Goal: Task Accomplishment & Management: Manage account settings

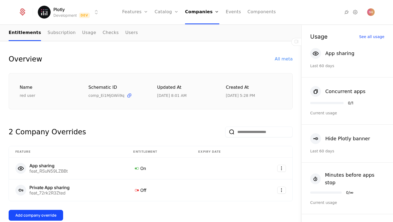
scroll to position [39, 0]
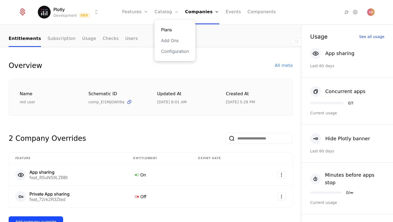
click at [170, 26] on link "Plans" at bounding box center [175, 29] width 28 height 6
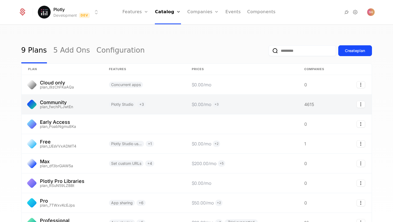
scroll to position [11, 0]
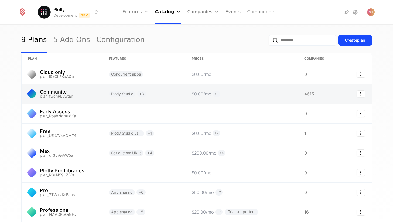
click at [101, 99] on link at bounding box center [62, 93] width 81 height 19
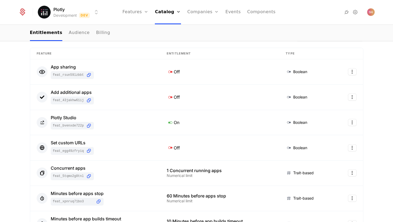
scroll to position [87, 0]
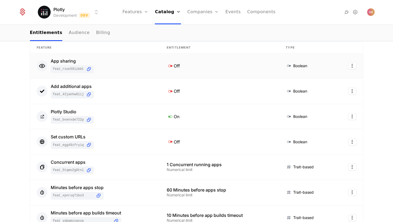
click at [126, 69] on div "App sharing feat_RSuN59LZBBt" at bounding box center [95, 66] width 117 height 14
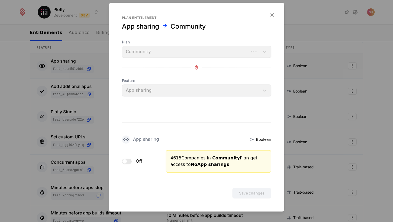
click at [130, 160] on button "Off" at bounding box center [127, 161] width 10 height 5
click at [247, 189] on button "Save changes" at bounding box center [251, 193] width 39 height 11
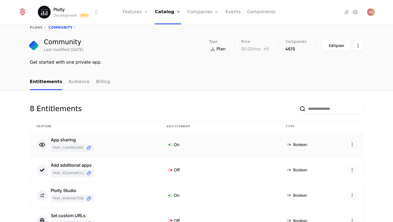
scroll to position [0, 0]
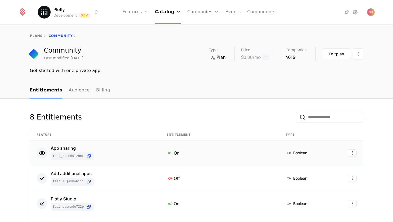
click at [97, 13] on html "Plotly Development Dev Features Features Flags Catalog Plans Add Ons Configurat…" at bounding box center [196, 111] width 393 height 222
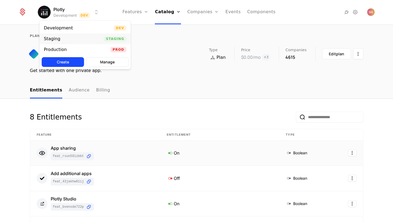
click at [96, 39] on div "Staging Staging" at bounding box center [85, 38] width 91 height 11
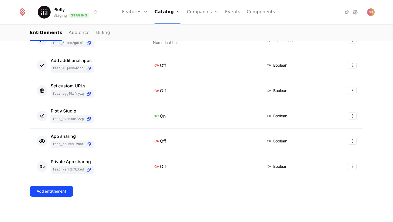
scroll to position [118, 0]
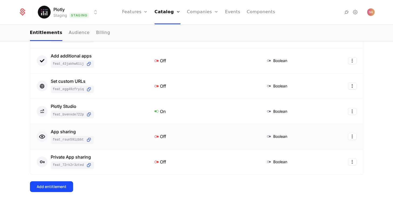
click at [156, 137] on icon at bounding box center [156, 136] width 7 height 7
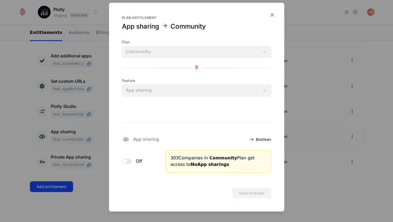
click at [134, 161] on div "Off" at bounding box center [132, 161] width 21 height 6
click at [129, 160] on button "Off" at bounding box center [127, 161] width 10 height 5
click at [242, 190] on button "Save changes" at bounding box center [251, 193] width 39 height 11
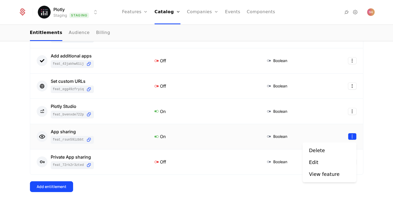
click at [353, 137] on html "Plotly Staging Staging Features Features Flags Catalog Plans Add Ons Configurat…" at bounding box center [196, 111] width 393 height 222
click at [236, 126] on html "Plotly Staging Staging Features Features Flags Catalog Plans Add Ons Configurat…" at bounding box center [196, 111] width 393 height 222
click at [65, 131] on div "App sharing" at bounding box center [72, 132] width 43 height 4
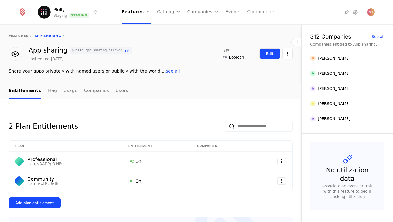
click at [267, 52] on div "Edit" at bounding box center [269, 53] width 7 height 5
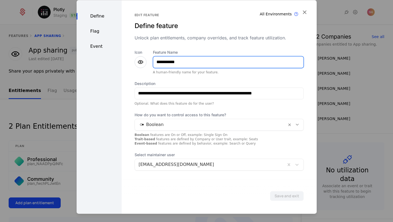
drag, startPoint x: 158, startPoint y: 60, endPoint x: 150, endPoint y: 60, distance: 8.4
click at [150, 60] on div "**********" at bounding box center [219, 62] width 169 height 25
type input "**********"
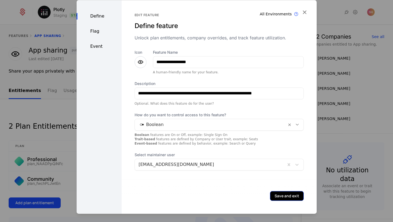
click at [284, 196] on button "Save and exit" at bounding box center [287, 196] width 34 height 10
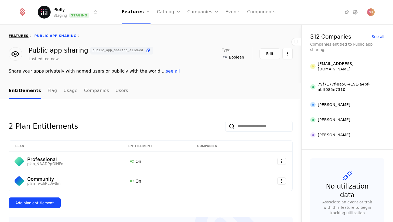
click at [23, 36] on link "features" at bounding box center [19, 36] width 20 height 4
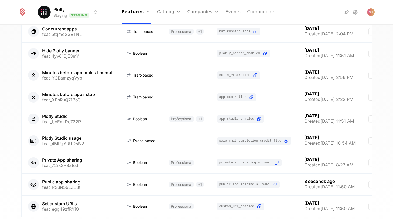
scroll to position [117, 0]
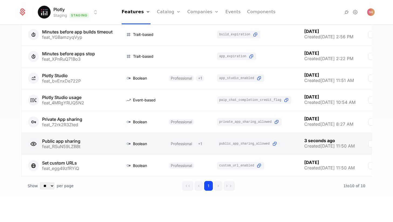
click at [298, 146] on link at bounding box center [254, 144] width 87 height 22
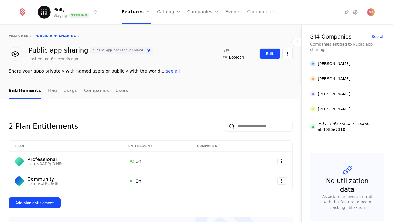
click at [275, 54] on button "Edit" at bounding box center [270, 53] width 21 height 11
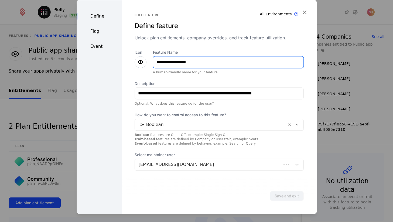
click at [172, 62] on input "**********" at bounding box center [228, 61] width 150 height 11
type input "**********"
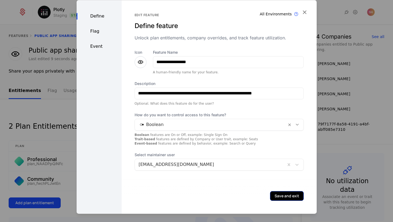
click at [288, 196] on button "Save and exit" at bounding box center [287, 196] width 34 height 10
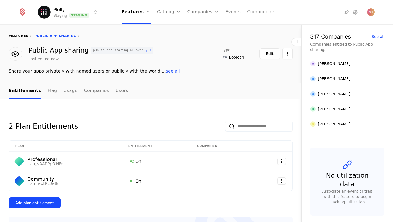
click at [19, 37] on link "features" at bounding box center [19, 36] width 20 height 4
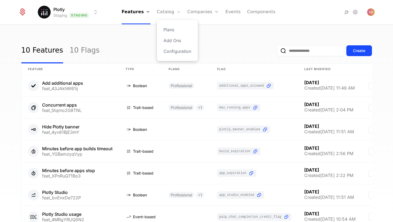
click at [171, 26] on div "Plans Add Ons Configuration" at bounding box center [177, 40] width 41 height 41
click at [171, 29] on link "Plans" at bounding box center [178, 29] width 28 height 6
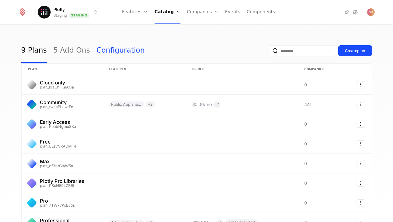
click at [123, 42] on link "Configuration" at bounding box center [121, 50] width 48 height 25
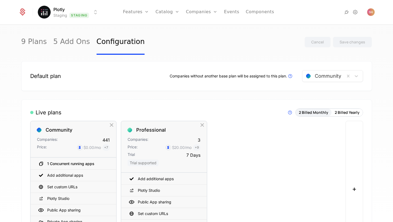
click at [129, 87] on div "Default plan Companies without another base plan will be assigned to this plan.…" at bounding box center [196, 76] width 351 height 30
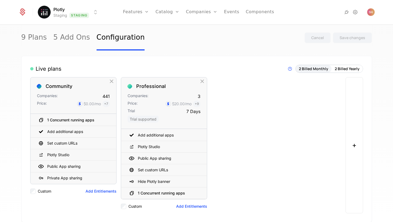
scroll to position [46, 0]
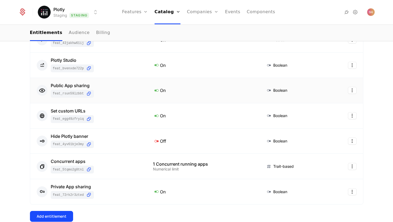
scroll to position [127, 0]
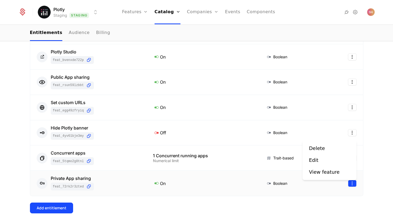
click at [346, 101] on html "Plotly Staging Staging Features Features Flags Catalog Plans Add Ons Configurat…" at bounding box center [196, 111] width 393 height 222
click at [337, 92] on html "Plotly Staging Staging Features Features Flags Catalog Plans Add Ons Configurat…" at bounding box center [196, 111] width 393 height 222
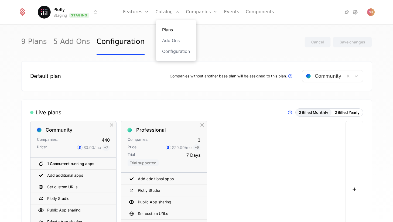
click at [169, 29] on link "Plans" at bounding box center [176, 29] width 28 height 6
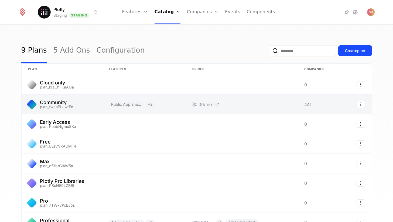
click at [75, 102] on link at bounding box center [62, 104] width 81 height 19
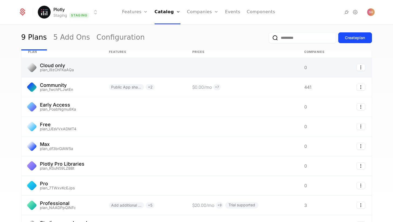
scroll to position [16, 0]
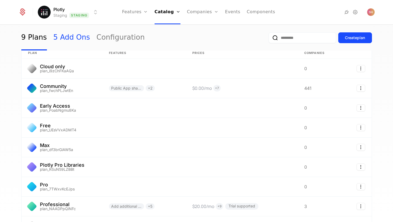
click at [77, 39] on link "5 Add Ons" at bounding box center [71, 37] width 37 height 25
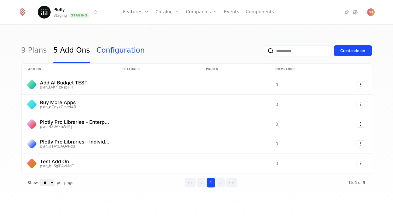
click at [103, 49] on link "Configuration" at bounding box center [121, 50] width 48 height 25
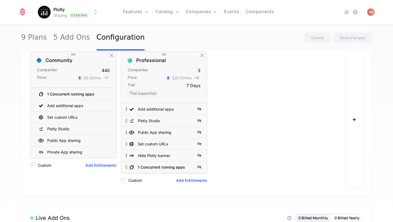
scroll to position [75, 0]
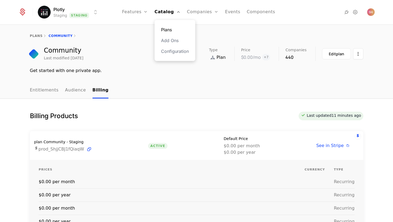
click at [171, 31] on link "Plans" at bounding box center [175, 29] width 28 height 6
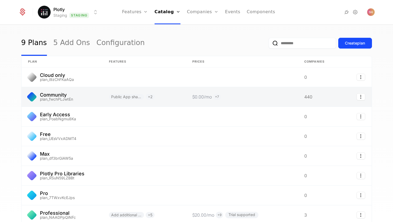
scroll to position [11, 0]
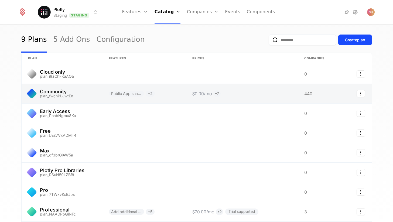
click at [95, 91] on link at bounding box center [62, 93] width 81 height 19
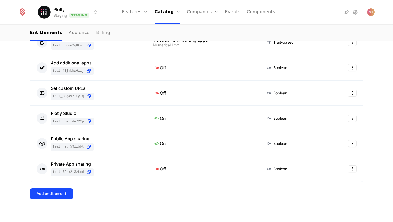
scroll to position [118, 0]
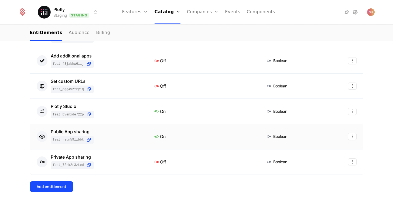
click at [160, 135] on icon at bounding box center [156, 136] width 7 height 7
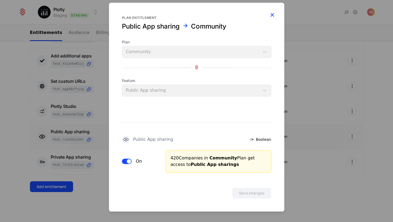
click at [272, 14] on icon "button" at bounding box center [272, 14] width 7 height 7
